Goal: Information Seeking & Learning: Learn about a topic

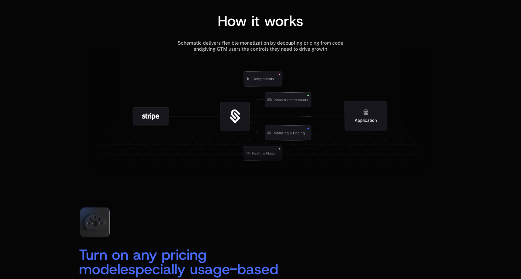
scroll to position [684, 0]
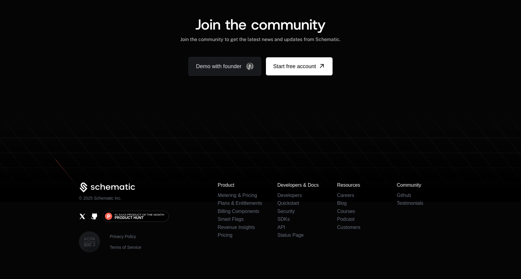
scroll to position [3739, 0]
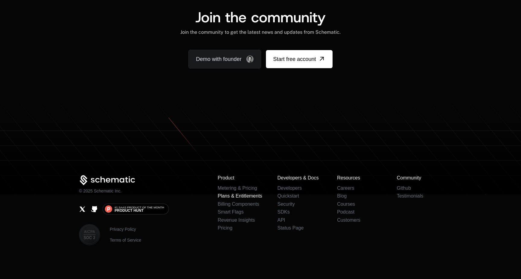
click at [238, 194] on link "Plans & Entitlements" at bounding box center [240, 195] width 45 height 5
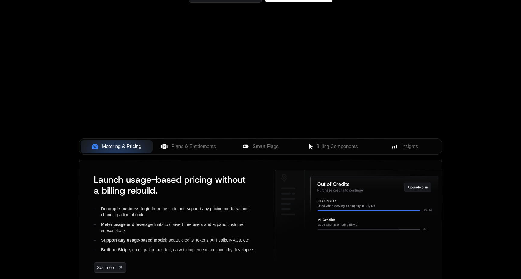
scroll to position [150, 0]
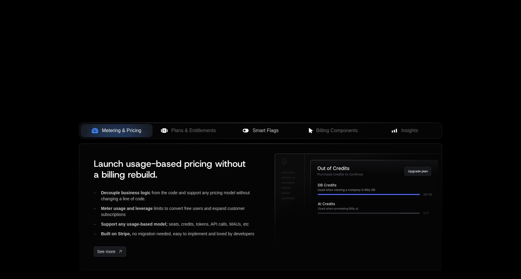
click at [265, 134] on span "Smart Flags" at bounding box center [266, 130] width 26 height 7
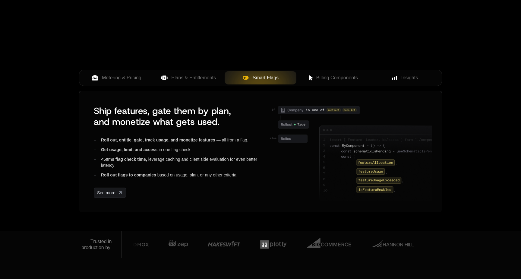
scroll to position [203, 0]
